Goal: Transaction & Acquisition: Purchase product/service

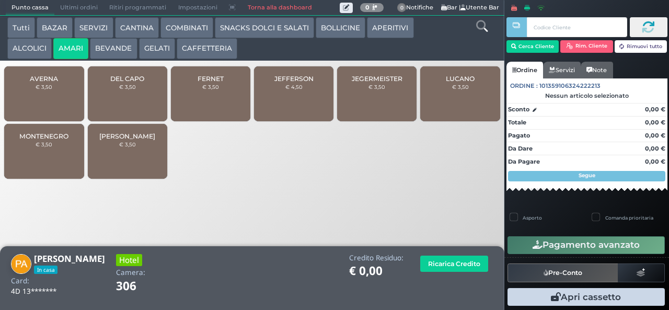
click at [284, 98] on div "JEFFERSON € 4,50" at bounding box center [293, 93] width 79 height 55
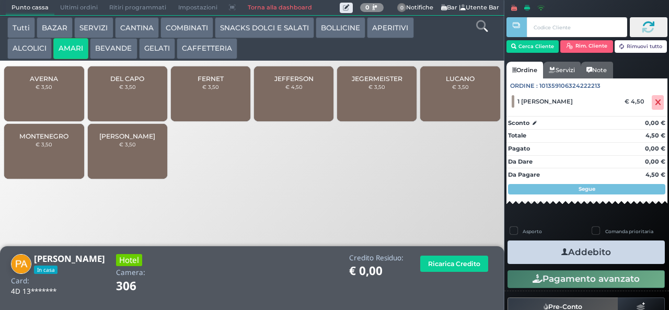
click at [540, 245] on button "Addebito" at bounding box center [586, 252] width 157 height 24
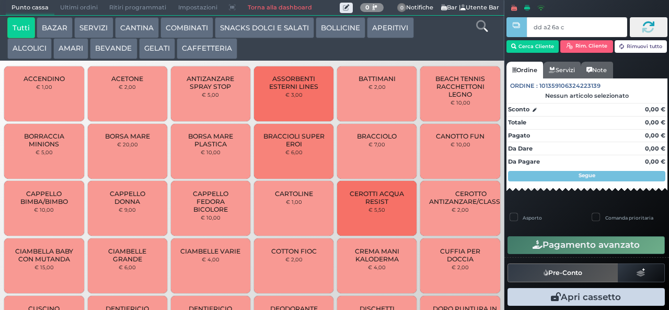
type input "dd a2 6a c3"
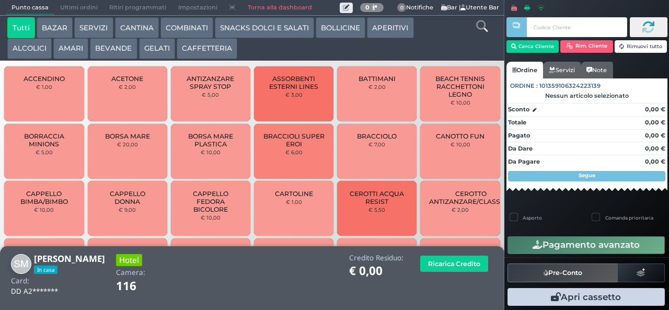
click at [69, 56] on button "AMARI" at bounding box center [70, 48] width 35 height 21
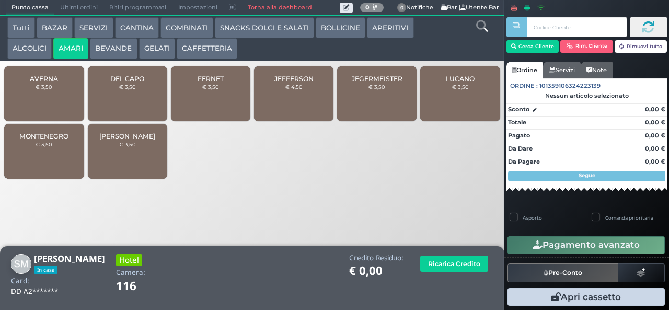
click at [40, 140] on span "MONTENEGRO" at bounding box center [43, 136] width 49 height 8
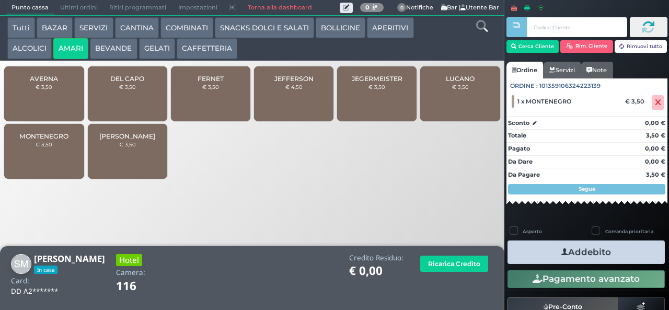
click at [542, 252] on button "Addebito" at bounding box center [586, 252] width 157 height 24
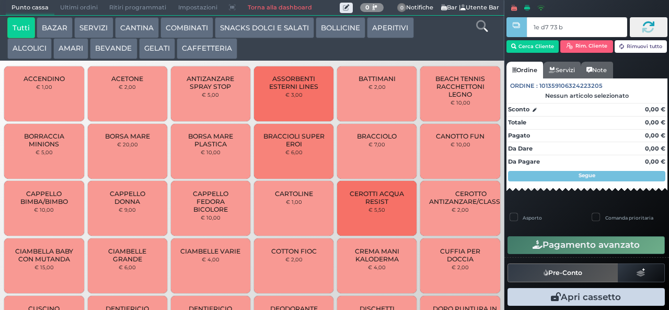
type input "1e d7 73 b9"
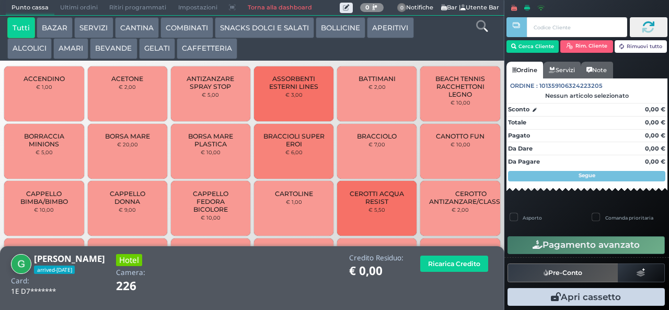
click at [105, 53] on button "BEVANDE" at bounding box center [113, 48] width 47 height 21
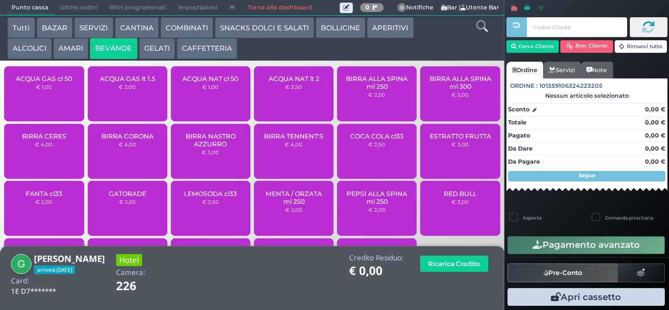
click at [206, 102] on div "ACQUA NAT cl 50 € 1,00" at bounding box center [210, 93] width 79 height 55
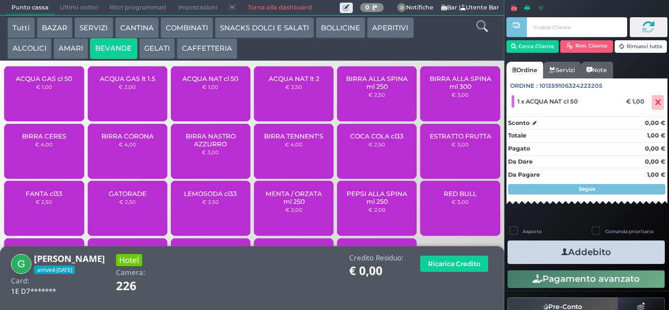
click at [545, 247] on button "Addebito" at bounding box center [586, 252] width 157 height 24
